Goal: Communication & Community: Answer question/provide support

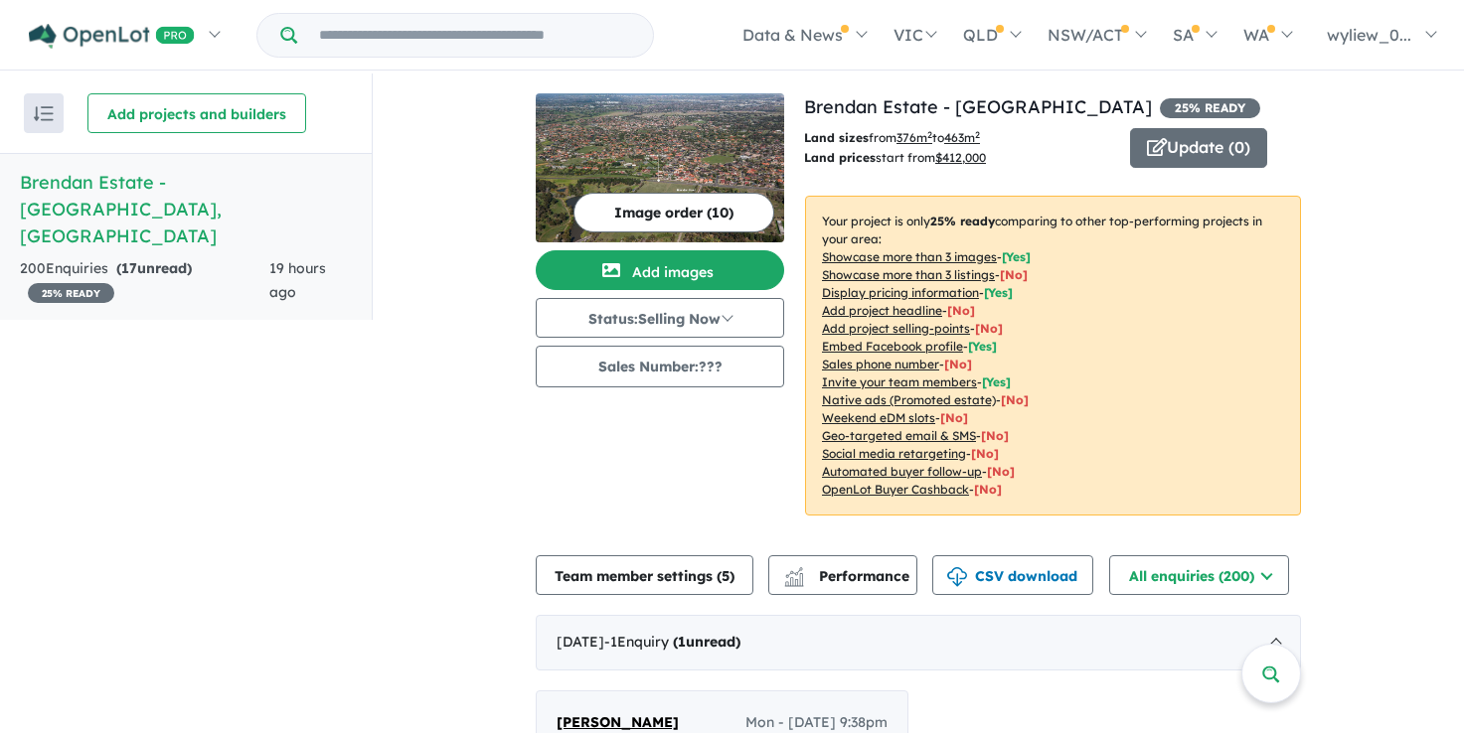
scroll to position [298, 0]
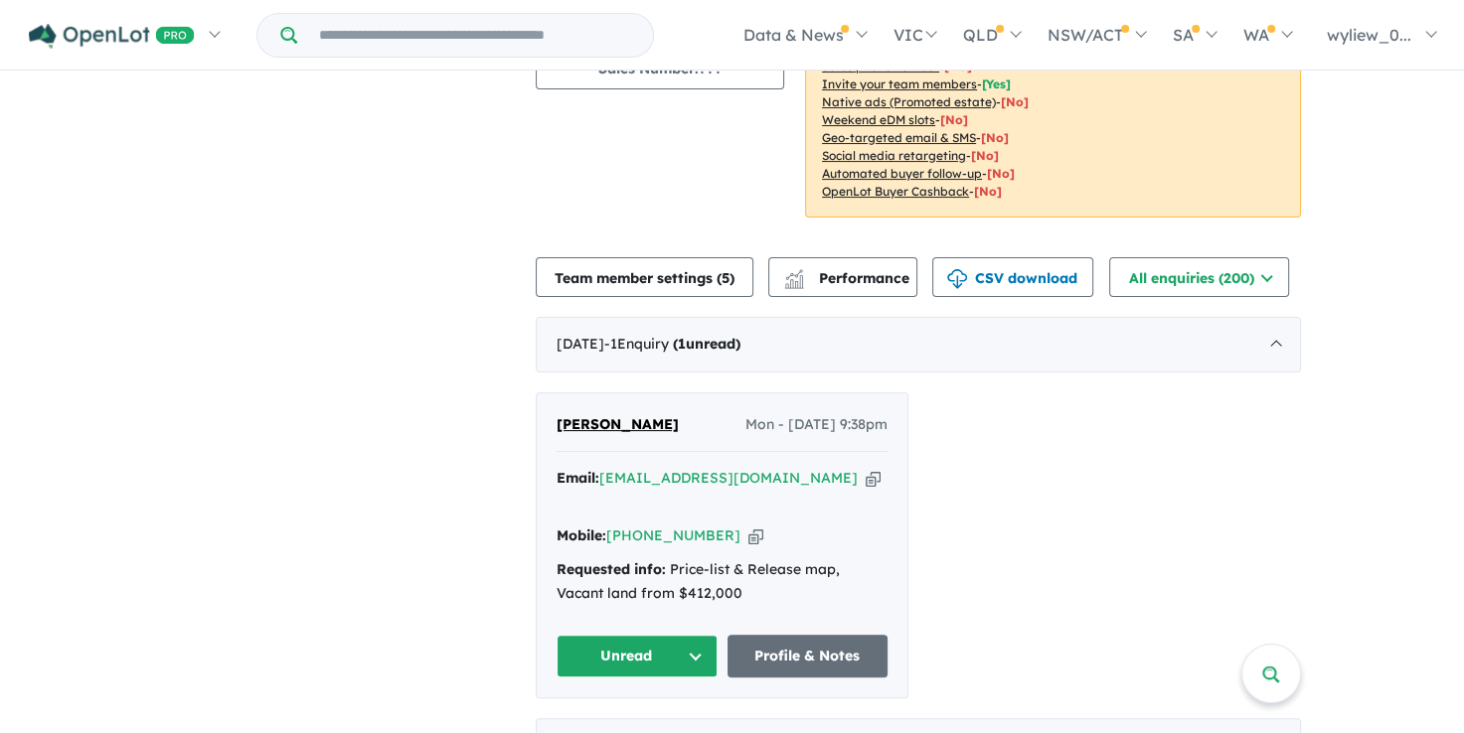
click at [748, 526] on icon "button" at bounding box center [755, 536] width 15 height 21
click at [667, 635] on button "Unread" at bounding box center [636, 656] width 161 height 43
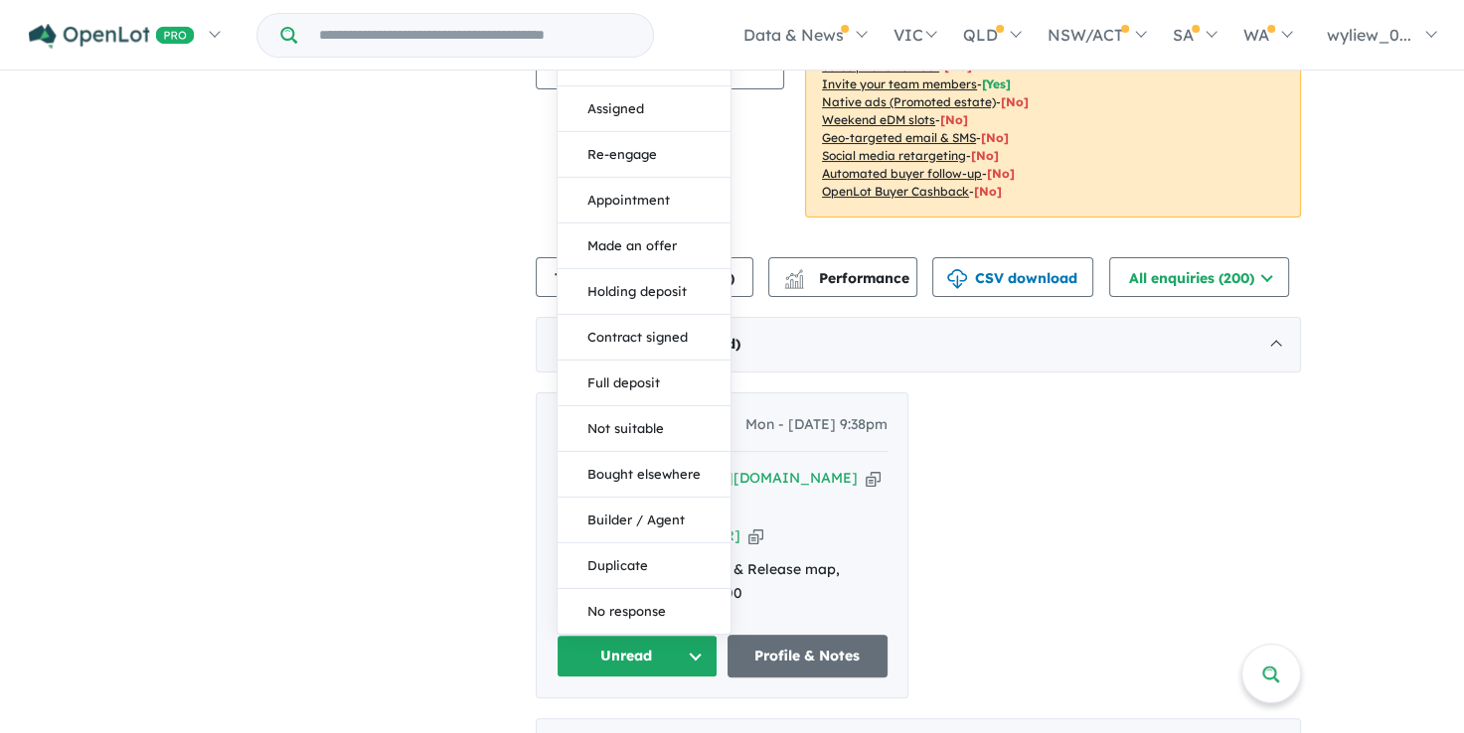
click at [629, 635] on button "Unread" at bounding box center [636, 656] width 161 height 43
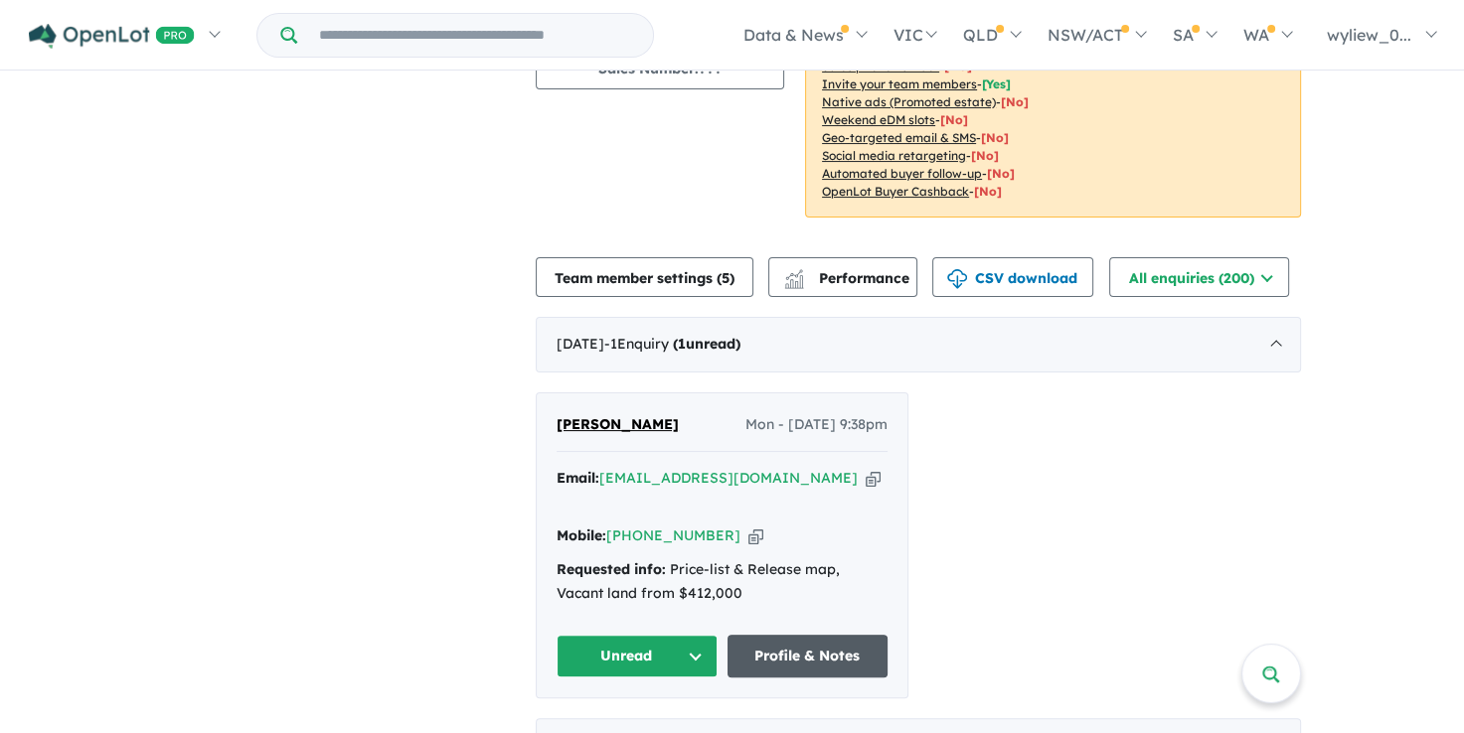
click at [795, 642] on link "Profile & Notes" at bounding box center [807, 656] width 161 height 43
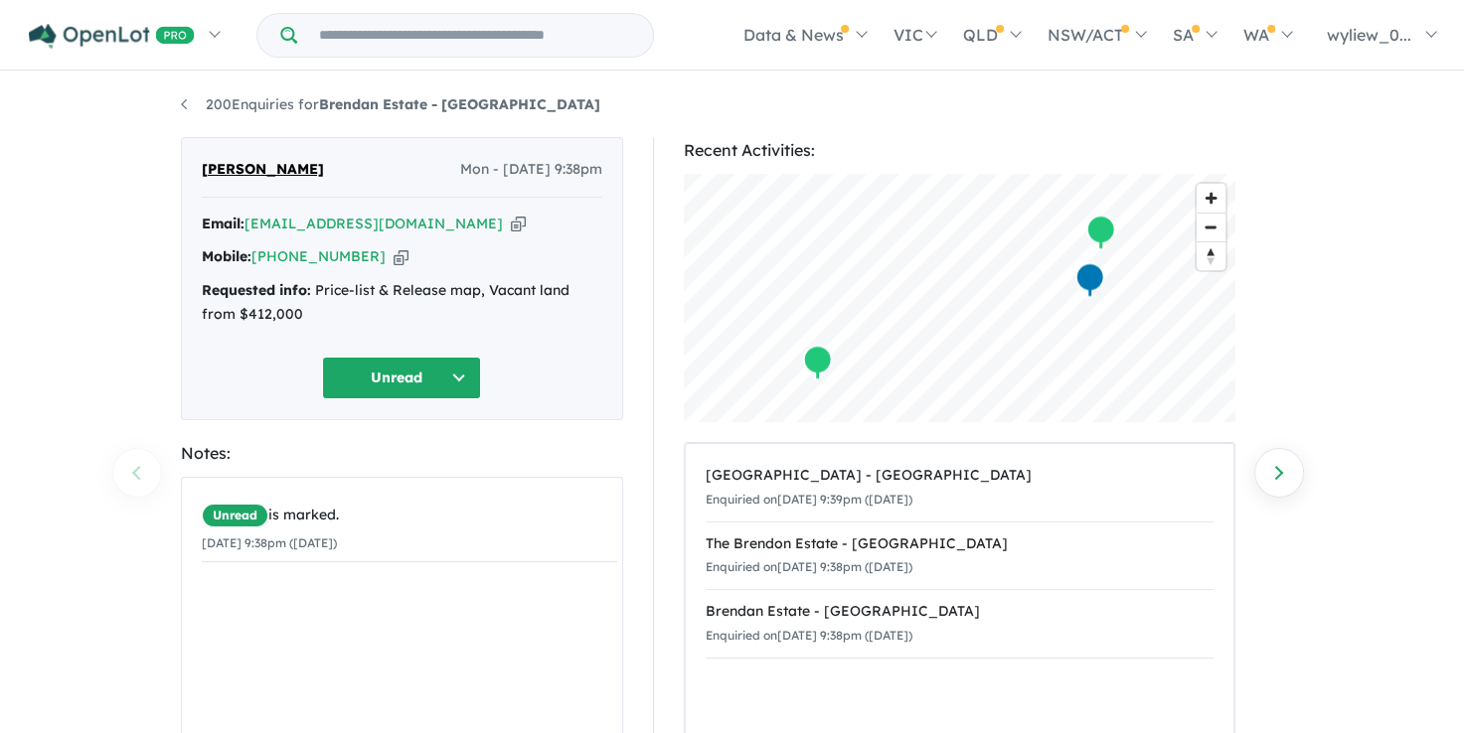
click at [448, 380] on button "Unread" at bounding box center [401, 378] width 159 height 43
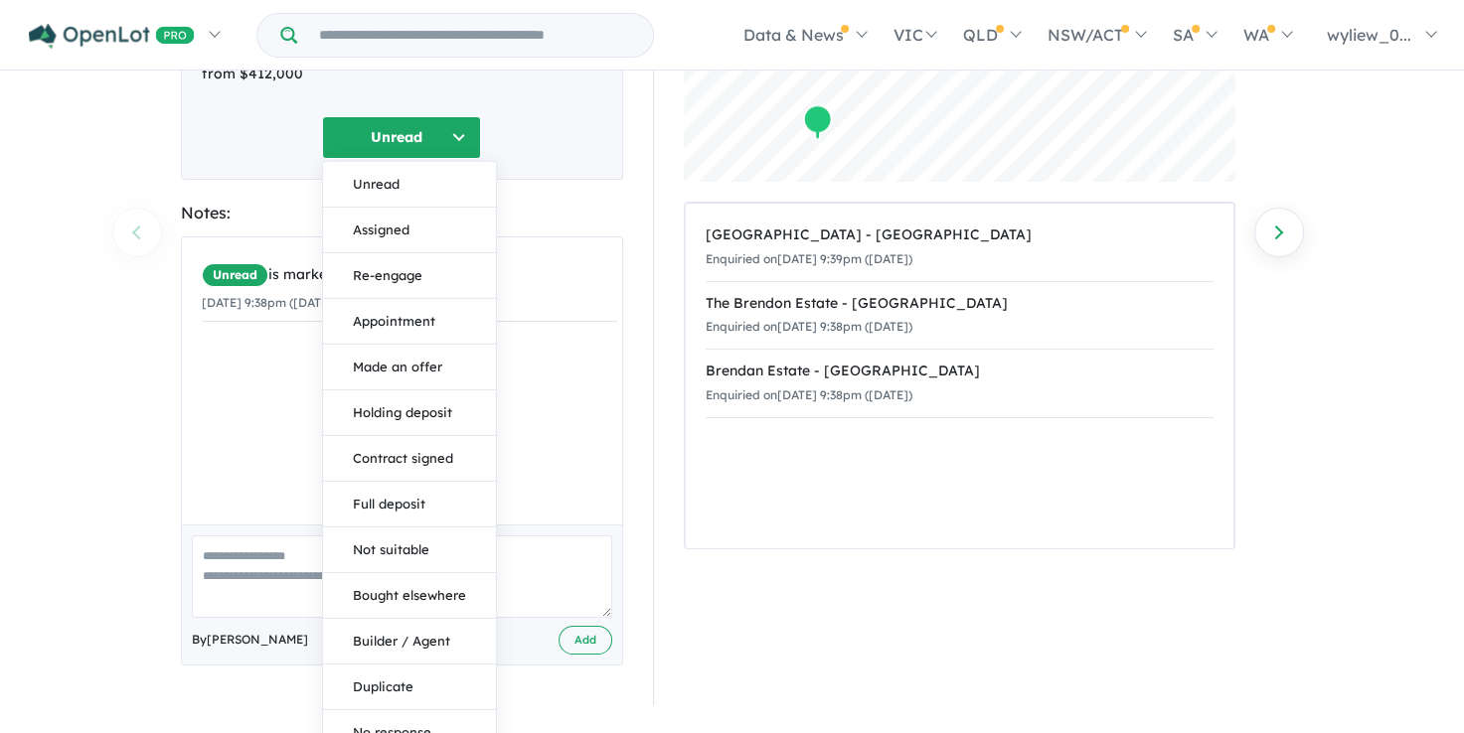
scroll to position [258, 0]
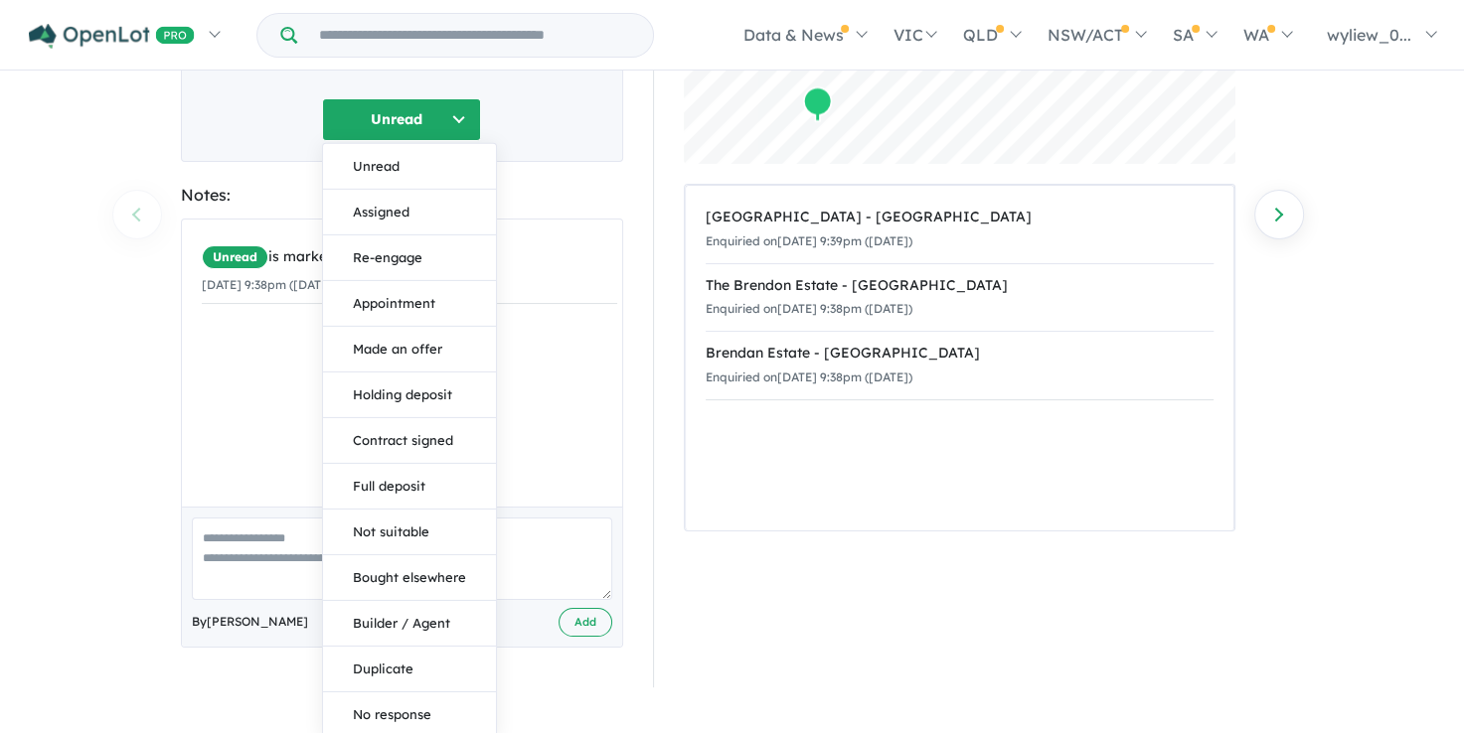
click at [785, 550] on section "Recent Activities: © Mapbox © OpenStreetMap Improve this map Land for Sale | Ho…" at bounding box center [960, 283] width 552 height 809
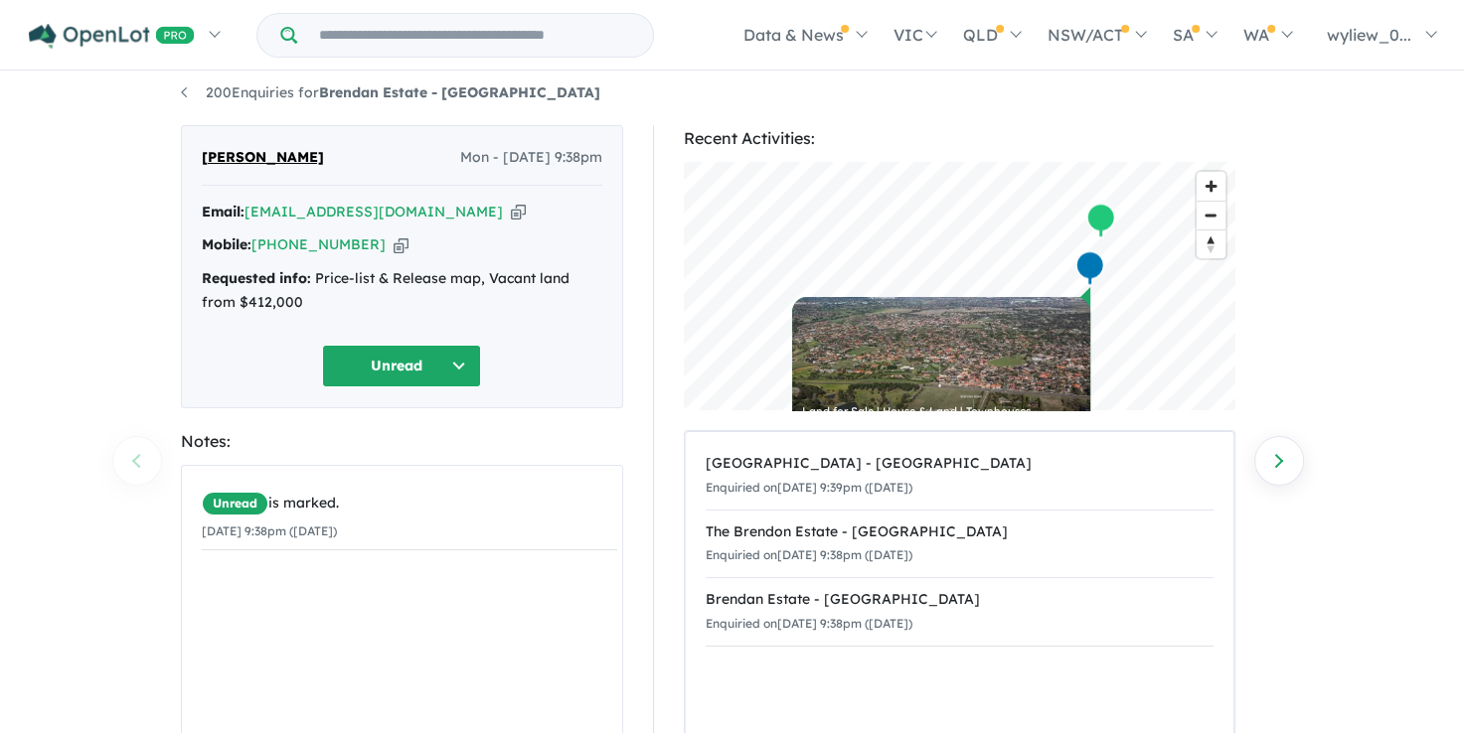
scroll to position [0, 0]
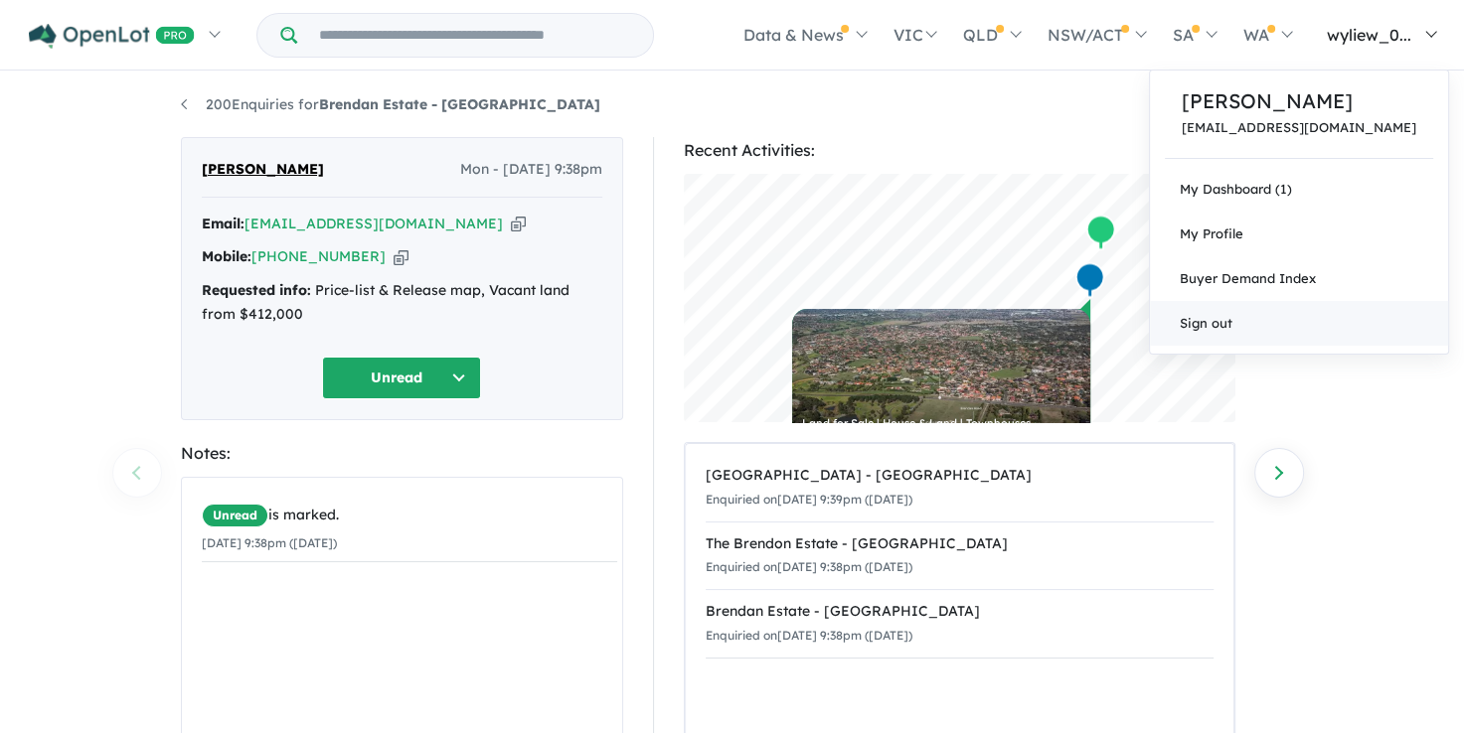
click at [1312, 327] on link "Sign out" at bounding box center [1299, 323] width 298 height 45
